Goal: Task Accomplishment & Management: Manage account settings

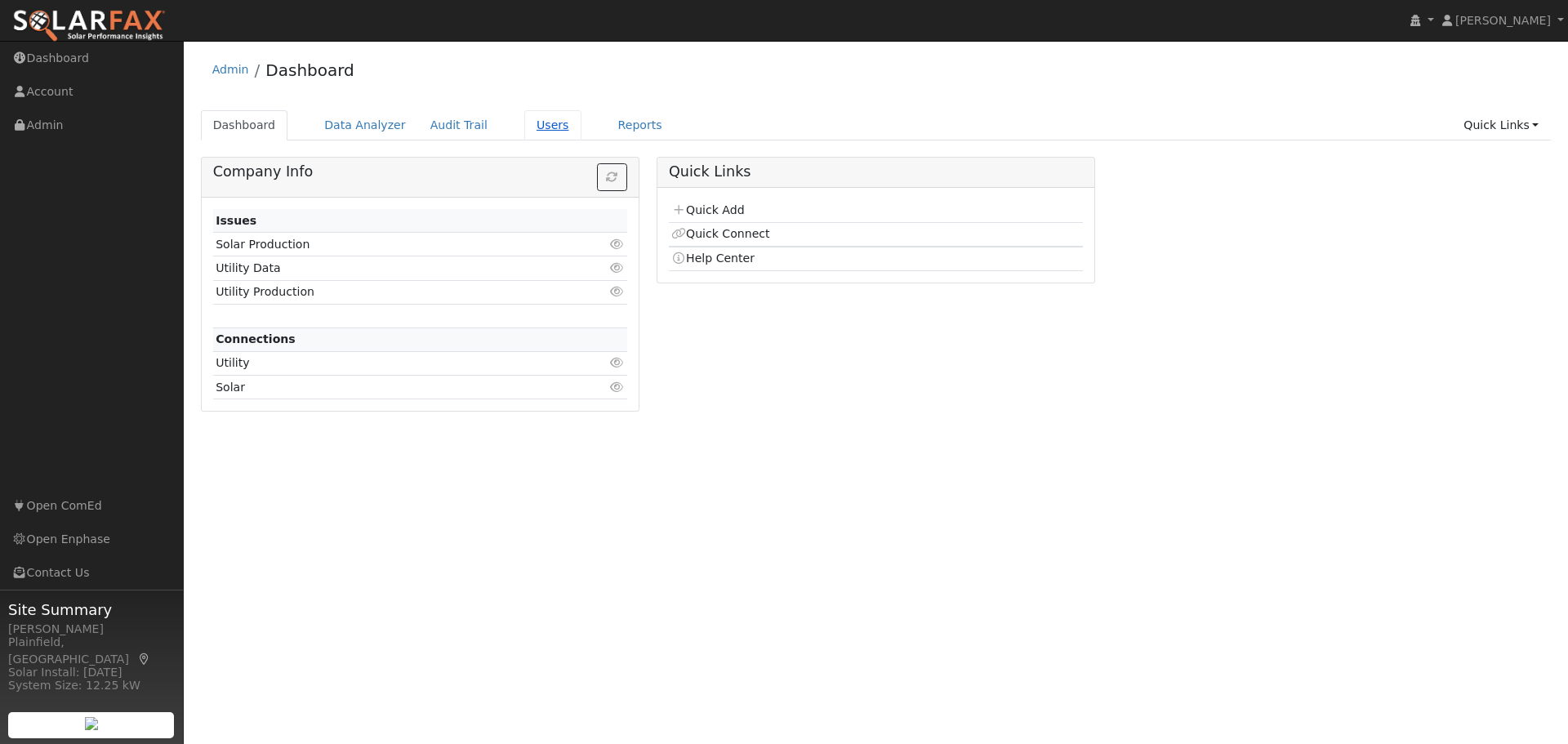
click at [525, 133] on link "Users" at bounding box center [553, 125] width 57 height 30
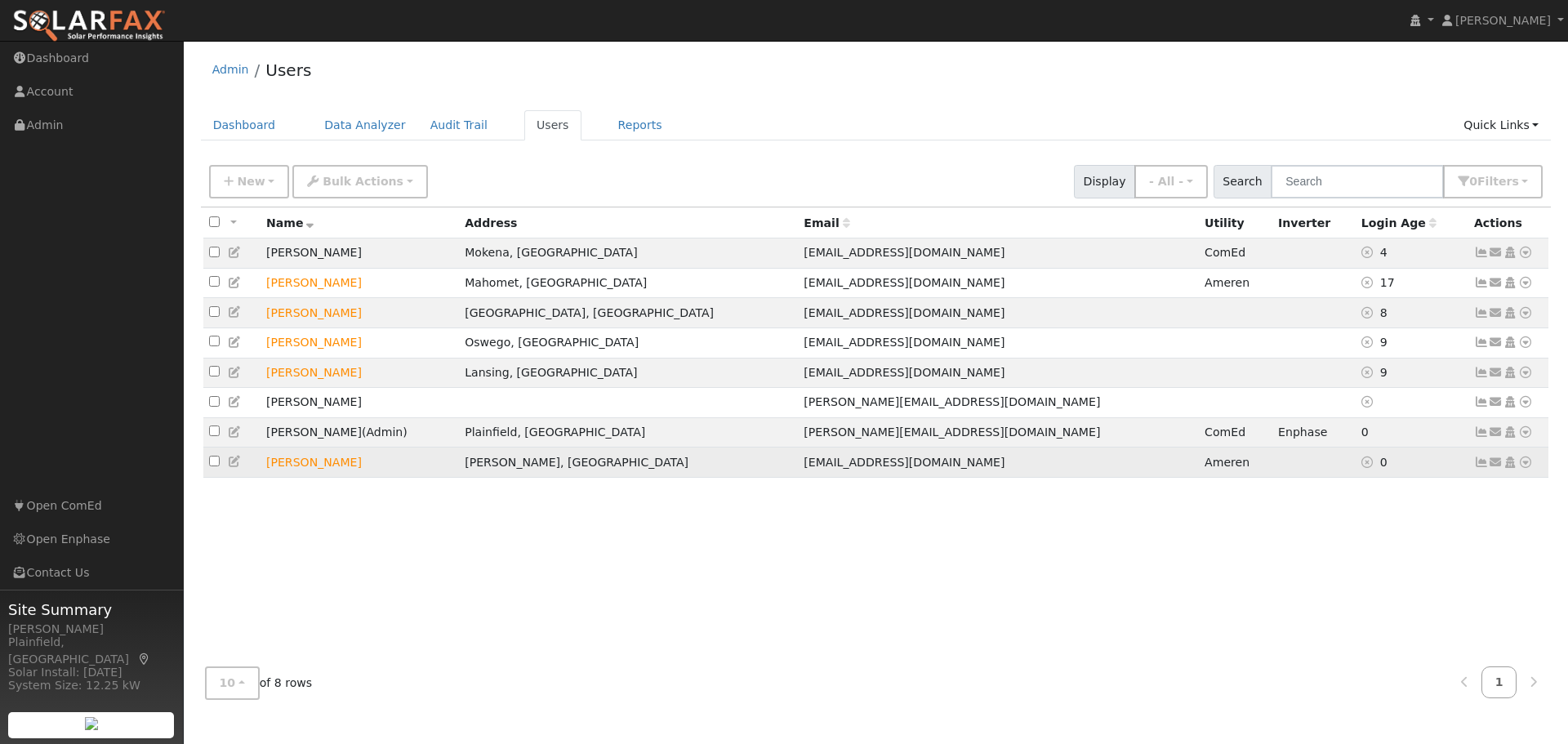
click at [330, 473] on td "[PERSON_NAME]" at bounding box center [360, 463] width 198 height 30
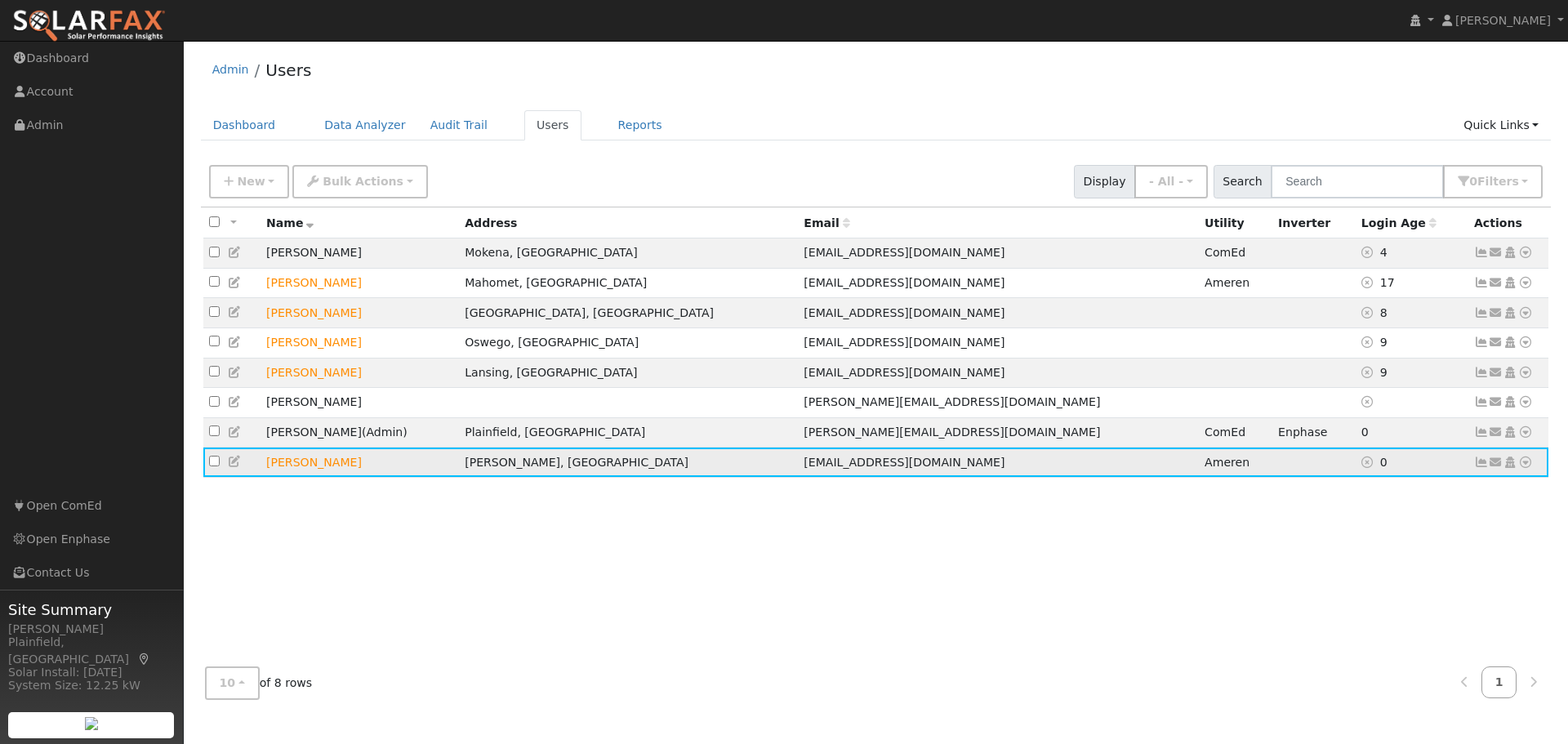
click at [1480, 468] on icon at bounding box center [1481, 462] width 14 height 11
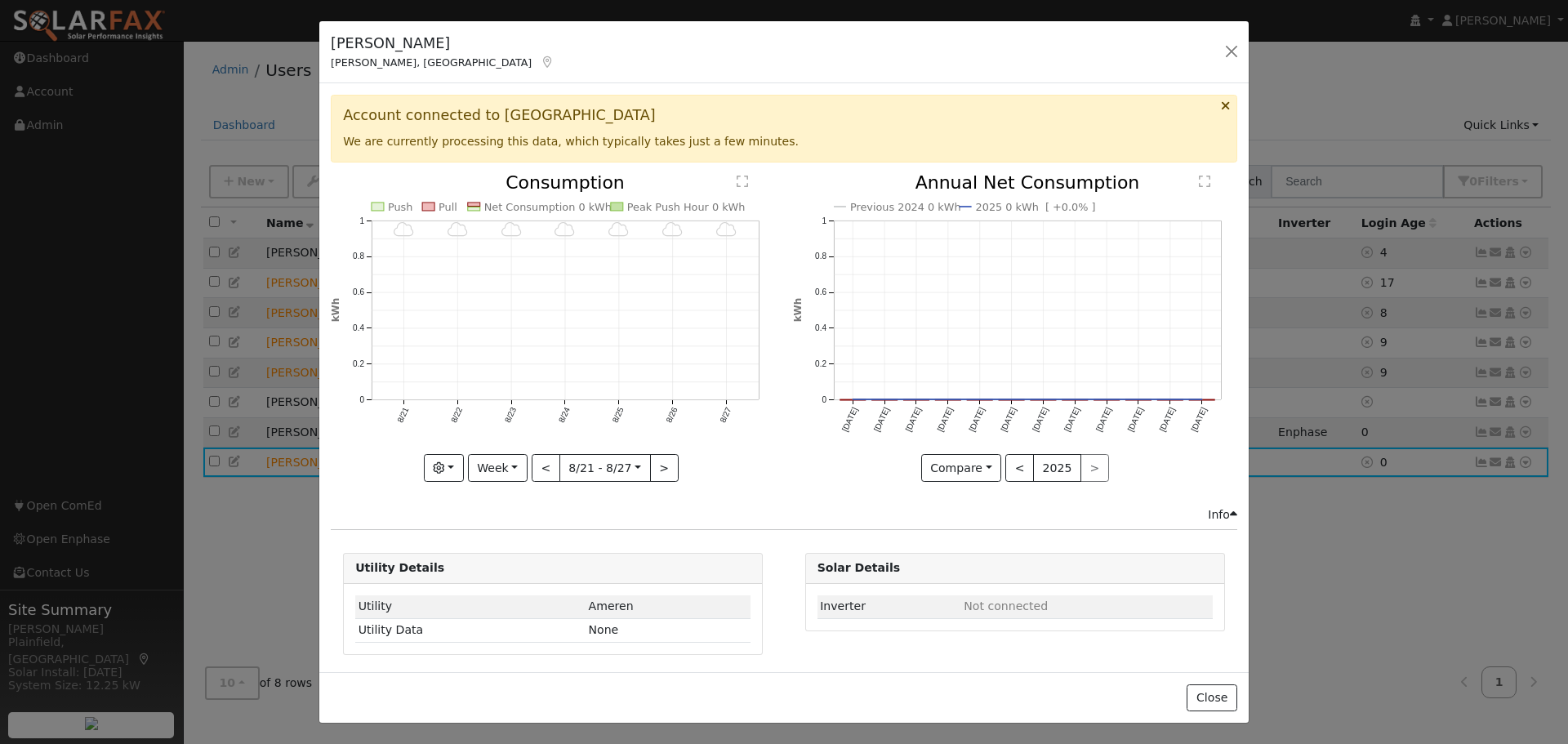
scroll to position [1, 0]
click at [1227, 42] on button "button" at bounding box center [1231, 51] width 23 height 23
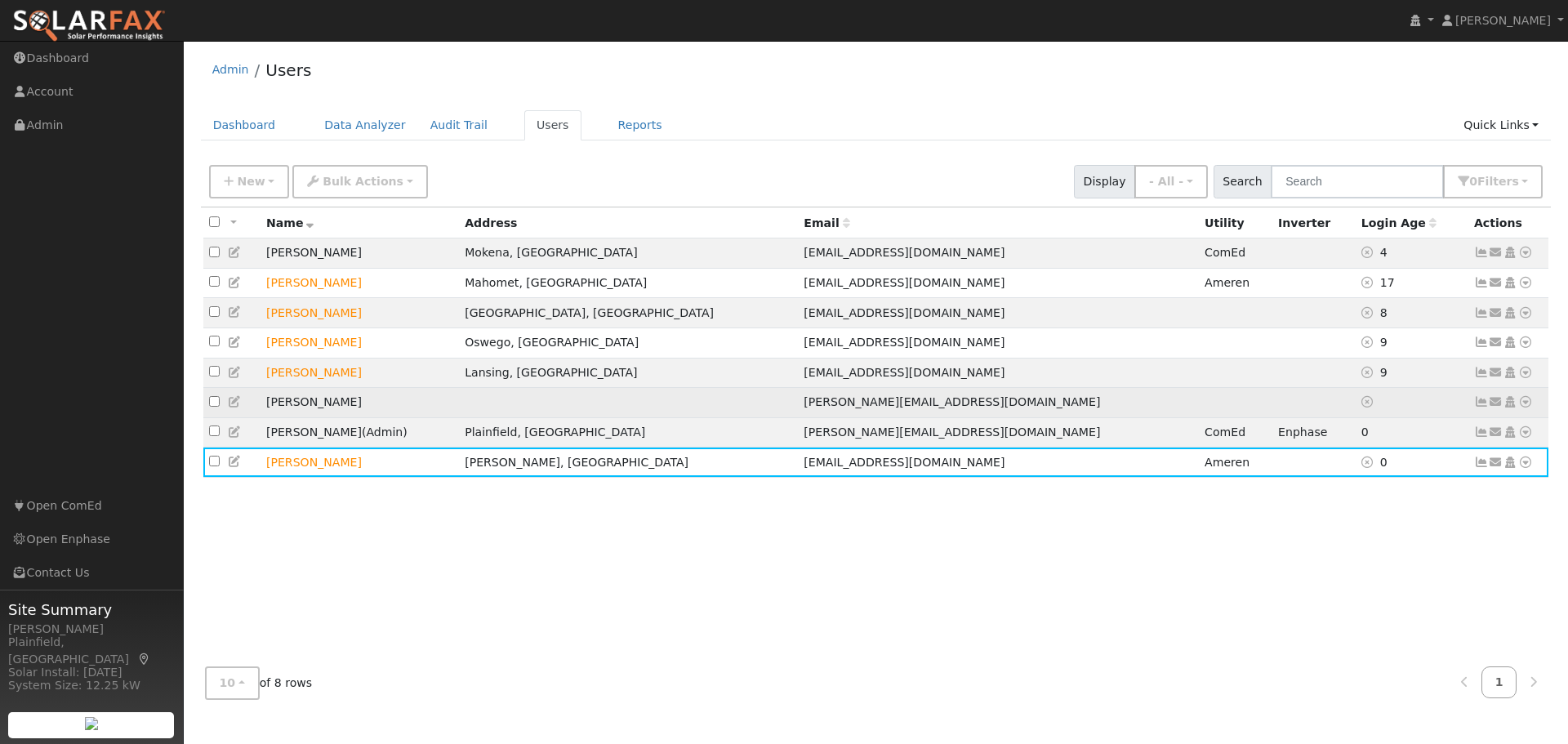
click at [1499, 408] on icon at bounding box center [1496, 402] width 14 height 11
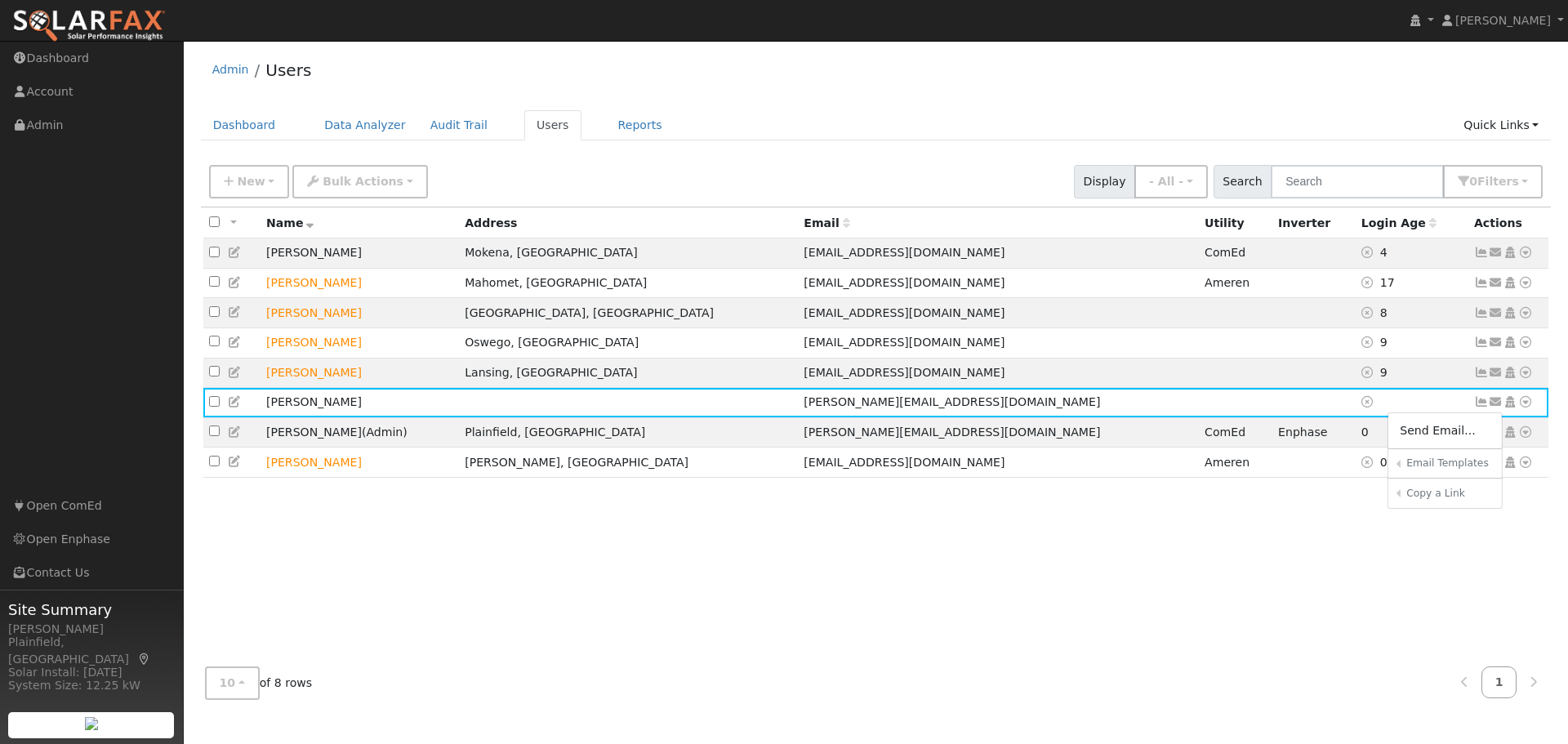
click at [1367, 539] on div "All None All on page None on page Name Address Email Utility Inverter Login Age…" at bounding box center [876, 431] width 1351 height 447
